Goal: Information Seeking & Learning: Learn about a topic

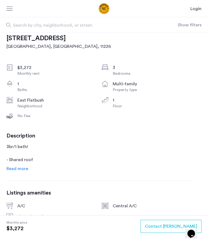
scroll to position [105, 0]
click at [14, 170] on span "Read more" at bounding box center [18, 168] width 22 height 4
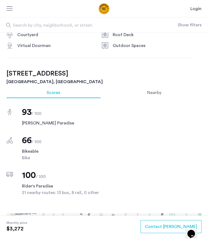
scroll to position [423, 0]
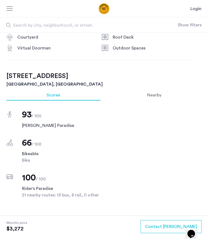
click at [157, 94] on span "Nearby" at bounding box center [154, 95] width 14 height 4
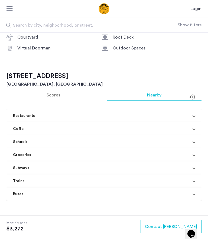
click at [195, 116] on mat-expansion-panel-header "Restaurants" at bounding box center [104, 115] width 195 height 13
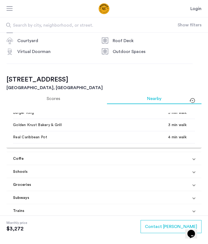
scroll to position [109, 0]
click at [197, 157] on mat-expansion-panel-header "Coffe" at bounding box center [104, 158] width 195 height 13
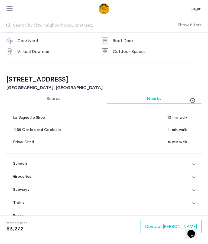
scroll to position [253, 0]
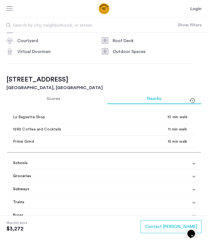
click at [200, 176] on mat-expansion-panel-header "Groceries" at bounding box center [104, 175] width 195 height 13
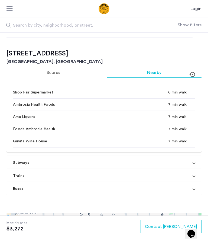
scroll to position [393, 0]
click at [198, 163] on mat-expansion-panel-header "Subways" at bounding box center [104, 162] width 195 height 13
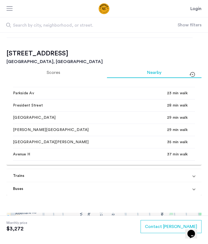
scroll to position [589, 0]
click at [199, 174] on mat-expansion-panel-header "Trains" at bounding box center [104, 175] width 195 height 13
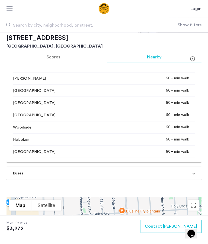
scroll to position [846, 0]
click at [198, 173] on mat-expansion-panel-header "Buses" at bounding box center [104, 173] width 195 height 13
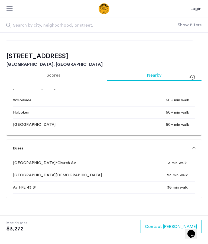
scroll to position [443, 0]
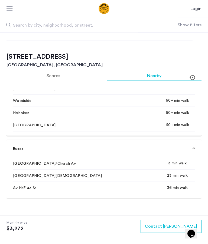
click at [197, 148] on mat-expansion-panel-header "Buses" at bounding box center [104, 148] width 195 height 17
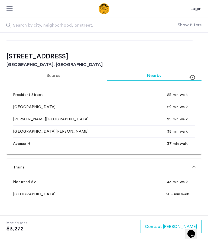
scroll to position [603, 0]
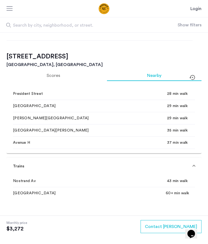
click at [197, 167] on mat-expansion-panel-header "Trains" at bounding box center [104, 165] width 195 height 17
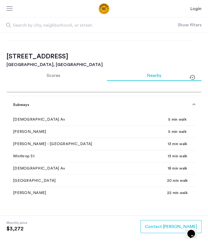
scroll to position [456, 0]
click at [197, 106] on mat-expansion-panel-header "Subways" at bounding box center [104, 104] width 195 height 17
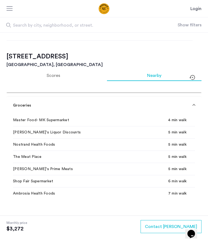
scroll to position [302, 0]
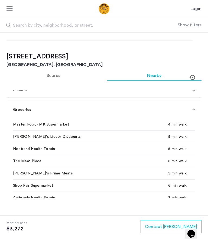
click at [197, 107] on mat-expansion-panel-header "Groceries" at bounding box center [104, 109] width 195 height 17
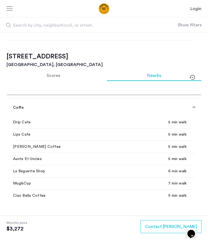
scroll to position [138, 0]
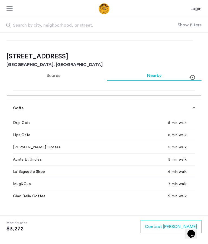
click at [196, 107] on mat-expansion-panel-header "Coffe" at bounding box center [104, 107] width 195 height 17
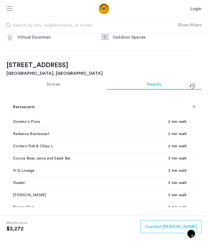
scroll to position [0, 0]
click at [195, 103] on mat-expansion-panel-header "Restaurants" at bounding box center [104, 106] width 195 height 17
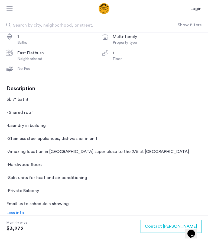
scroll to position [153, 0]
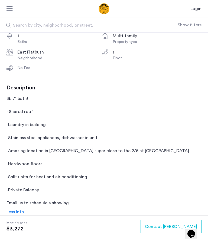
click at [13, 212] on span "Less info" at bounding box center [16, 212] width 18 height 4
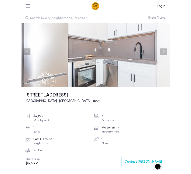
scroll to position [0, 0]
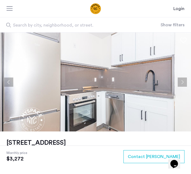
click at [185, 83] on button "Next apartment" at bounding box center [182, 82] width 9 height 9
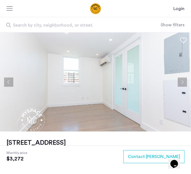
click at [184, 81] on button "Next apartment" at bounding box center [182, 82] width 9 height 9
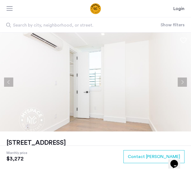
click at [183, 83] on button "Next apartment" at bounding box center [182, 82] width 9 height 9
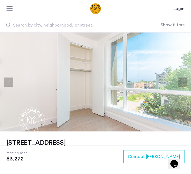
click at [184, 83] on button "Next apartment" at bounding box center [182, 82] width 9 height 9
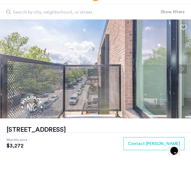
scroll to position [13, 0]
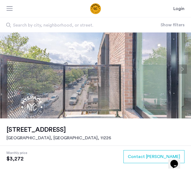
click at [184, 70] on button "Next apartment" at bounding box center [182, 69] width 9 height 9
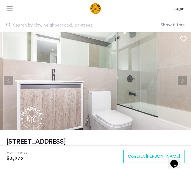
scroll to position [0, 0]
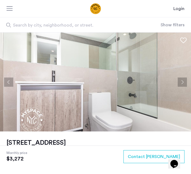
click at [183, 84] on button "Next apartment" at bounding box center [182, 82] width 9 height 9
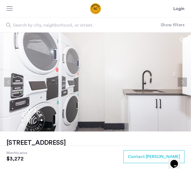
click at [184, 83] on button "Next apartment" at bounding box center [182, 82] width 9 height 9
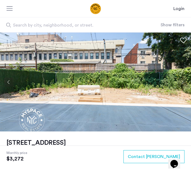
click at [183, 83] on button "Next apartment" at bounding box center [182, 82] width 9 height 9
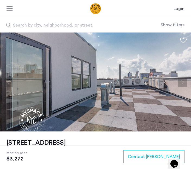
click at [183, 83] on button "Next apartment" at bounding box center [182, 82] width 9 height 9
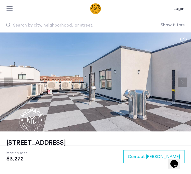
click at [183, 84] on button "Next apartment" at bounding box center [182, 82] width 9 height 9
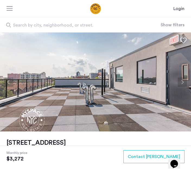
click at [184, 84] on button "Next apartment" at bounding box center [182, 82] width 9 height 9
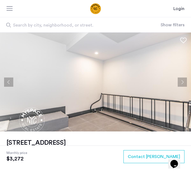
click at [183, 83] on button "Next apartment" at bounding box center [182, 82] width 9 height 9
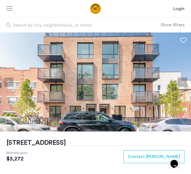
click at [184, 81] on button "Next apartment" at bounding box center [182, 82] width 9 height 9
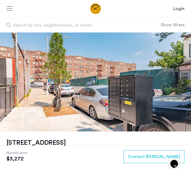
click at [185, 83] on button "Next apartment" at bounding box center [182, 82] width 9 height 9
